Goal: Task Accomplishment & Management: Use online tool/utility

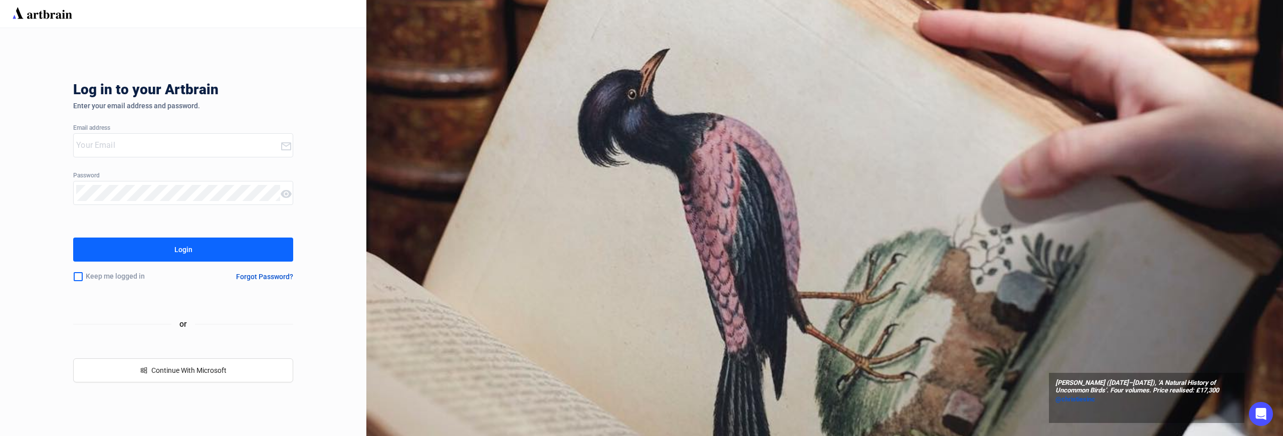
click at [132, 139] on input "email" at bounding box center [178, 145] width 204 height 16
type input "[PERSON_NAME][EMAIL_ADDRESS][DOMAIN_NAME]"
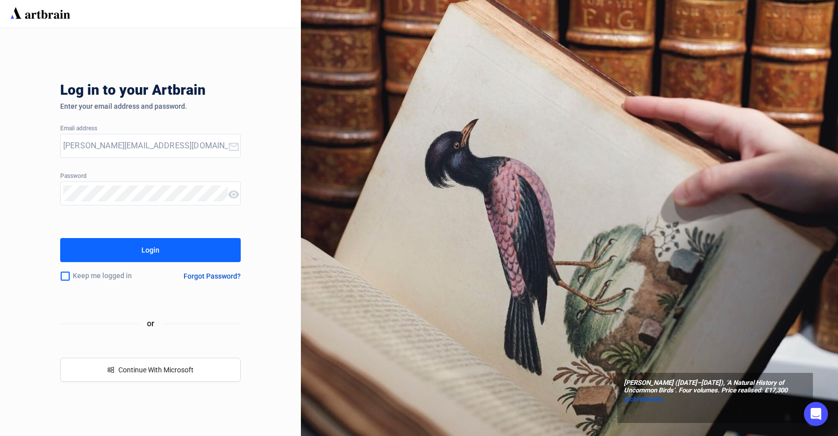
click at [198, 253] on button "Login" at bounding box center [150, 250] width 180 height 24
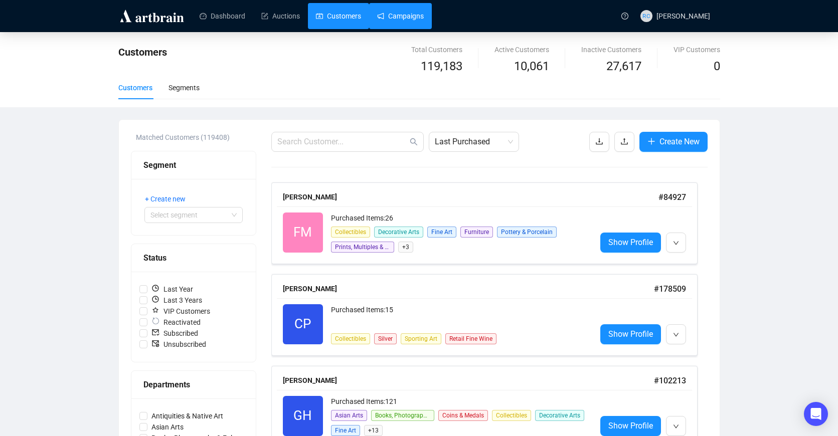
click at [400, 27] on link "Campaigns" at bounding box center [400, 16] width 47 height 26
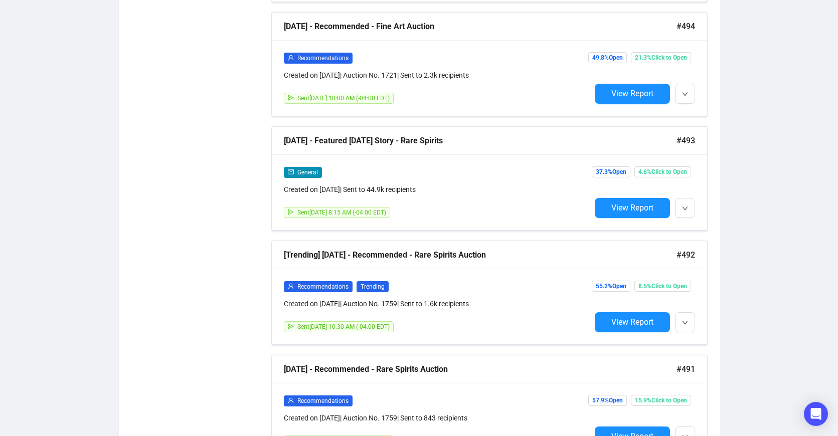
scroll to position [980, 0]
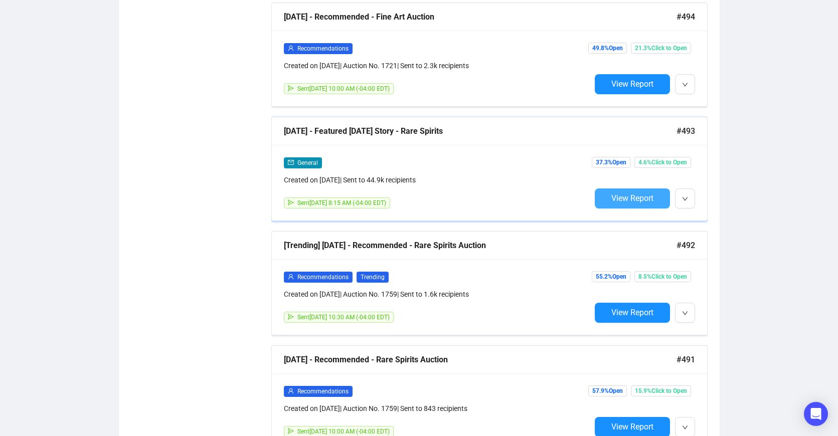
click at [635, 199] on span "View Report" at bounding box center [632, 198] width 42 height 10
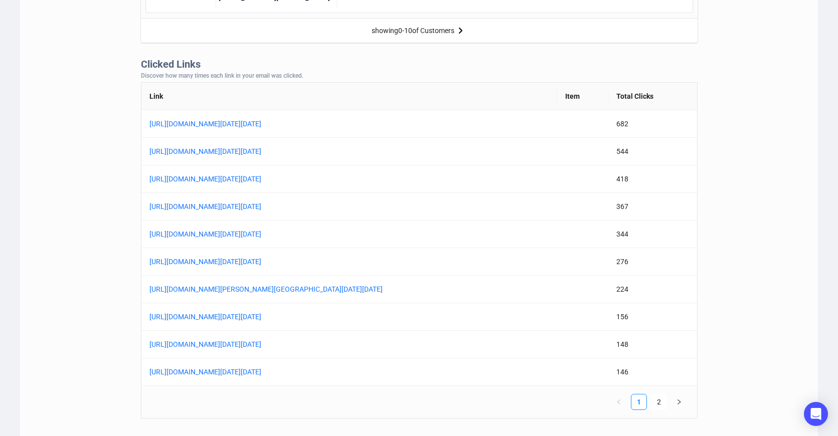
scroll to position [756, 0]
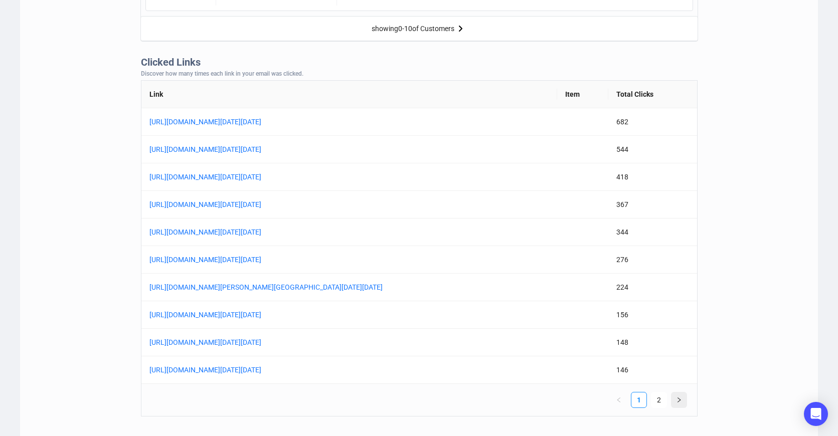
click at [681, 403] on button "button" at bounding box center [679, 400] width 16 height 16
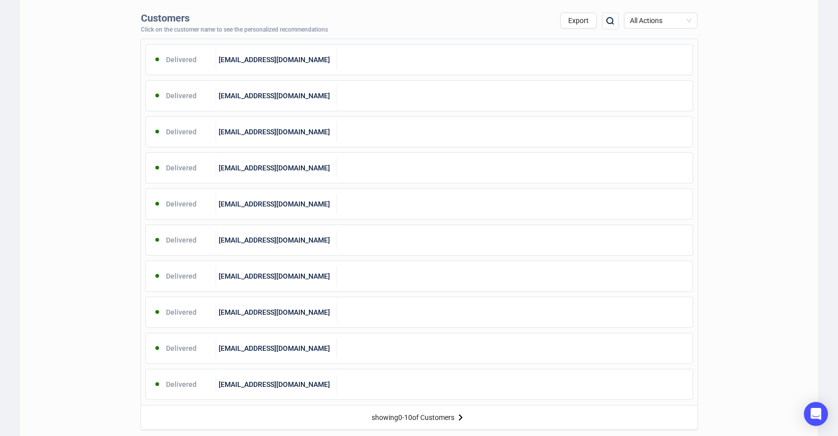
scroll to position [0, 0]
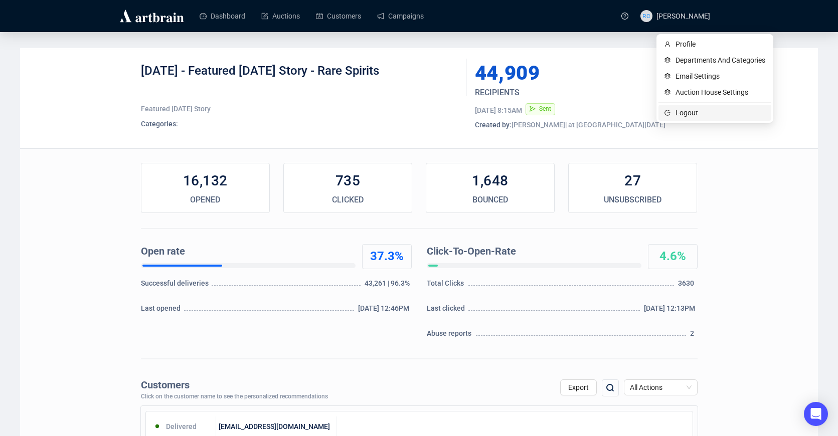
click at [678, 112] on span "Logout" at bounding box center [720, 112] width 90 height 11
